Goal: Check status: Check status

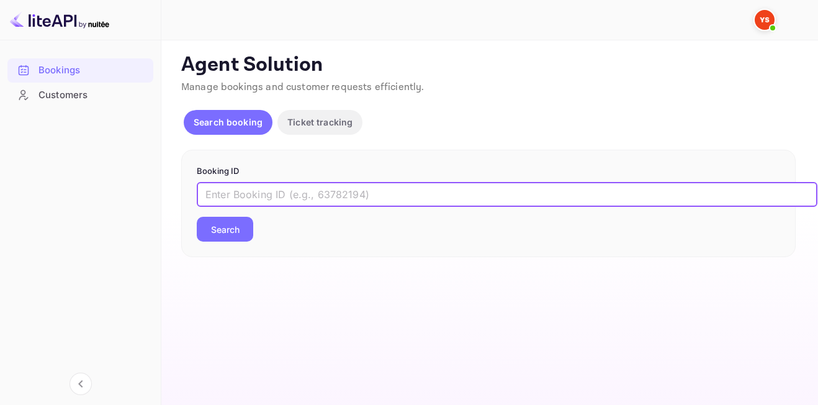
click at [279, 197] on input "text" at bounding box center [507, 194] width 621 height 25
type input "9560491"
click at [217, 221] on button "Search" at bounding box center [225, 229] width 56 height 25
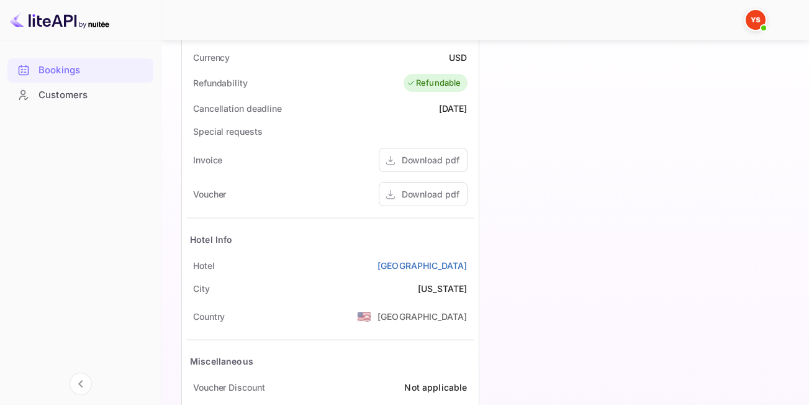
scroll to position [559, 0]
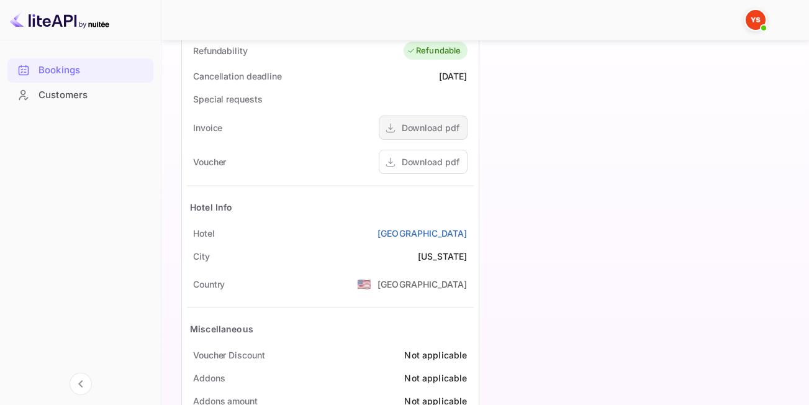
click at [425, 133] on div "Download pdf" at bounding box center [431, 127] width 58 height 13
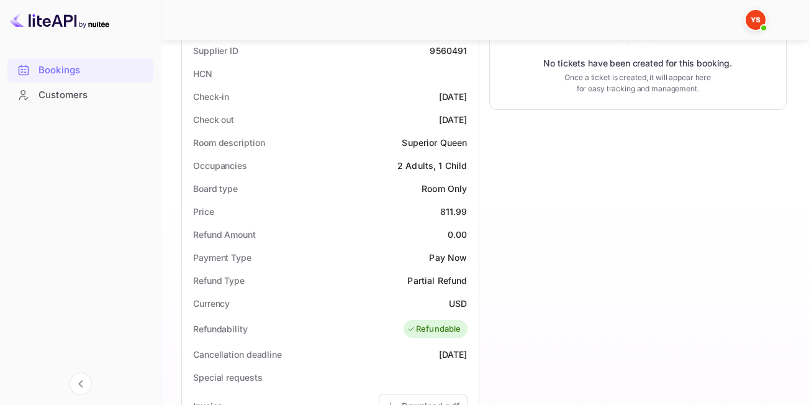
scroll to position [285, 0]
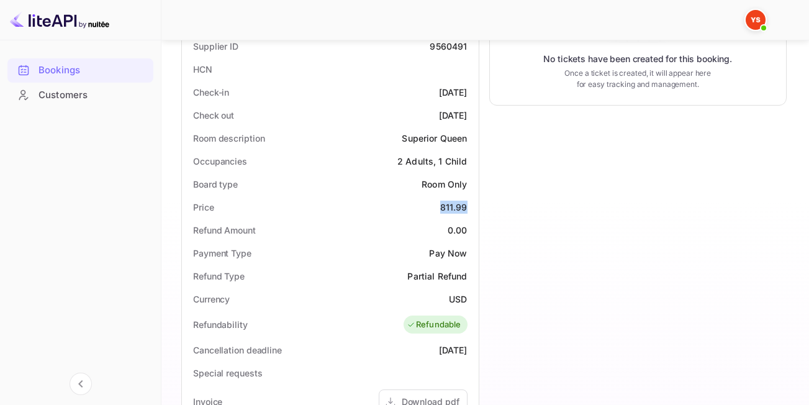
drag, startPoint x: 428, startPoint y: 209, endPoint x: 471, endPoint y: 208, distance: 42.2
click at [471, 208] on div "Price 811.99" at bounding box center [330, 207] width 287 height 23
copy div "811.99"
